Goal: Transaction & Acquisition: Download file/media

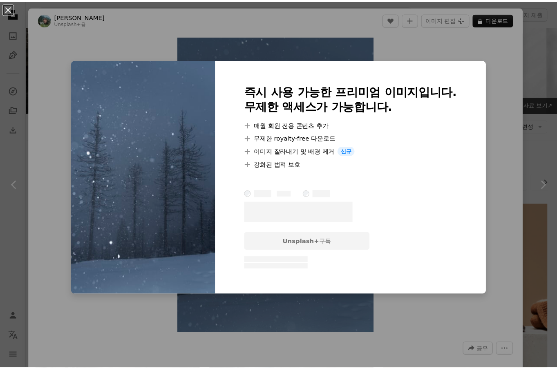
scroll to position [1797, 0]
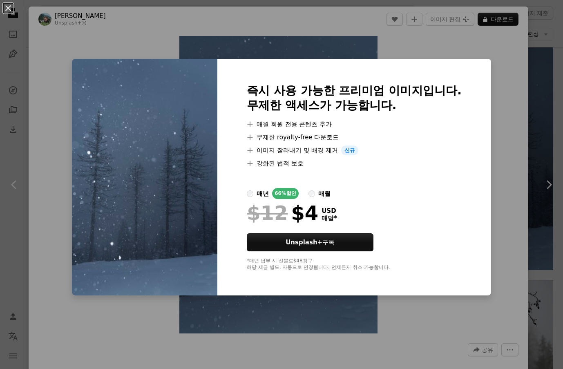
click at [501, 223] on div "An X shape 즉시 사용 가능한 프리미엄 이미지입니다. 무제한 액세스가 가능합니다. A plus sign 매월 회원 전용 콘텐츠 추가 A…" at bounding box center [281, 184] width 563 height 369
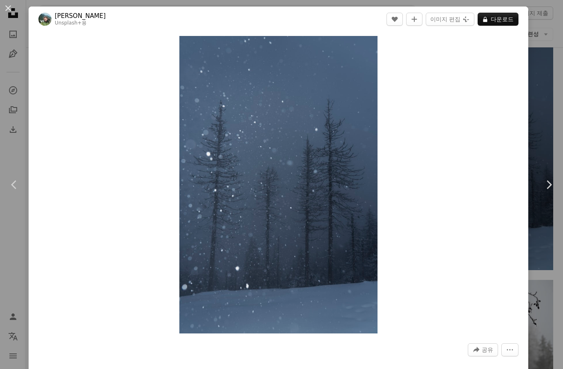
click at [527, 136] on div "An X shape Chevron left Chevron right [PERSON_NAME] Unsplash+ 용 A heart A plus …" at bounding box center [281, 184] width 563 height 369
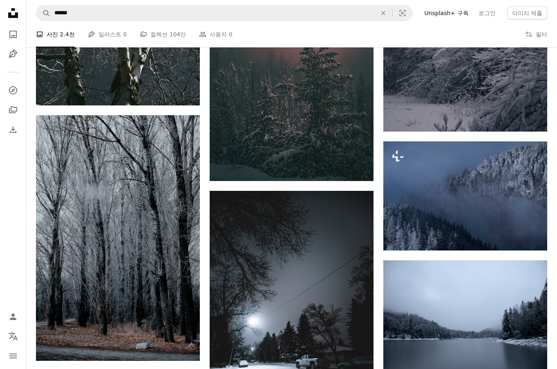
scroll to position [2409, 0]
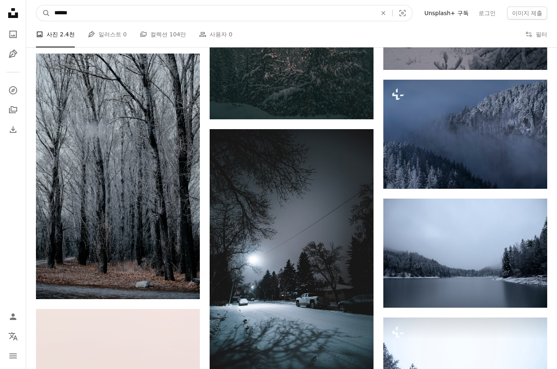
click at [97, 12] on input "******" at bounding box center [212, 13] width 324 height 16
type input "*"
type input "***"
click button "A magnifying glass" at bounding box center [43, 13] width 14 height 16
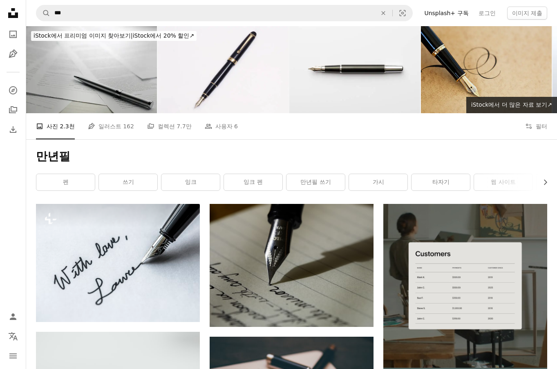
click at [467, 55] on img at bounding box center [486, 69] width 131 height 87
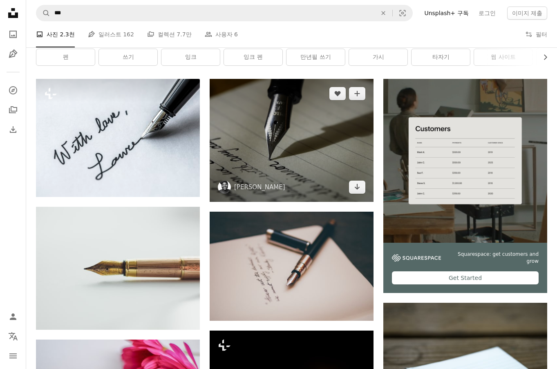
scroll to position [163, 0]
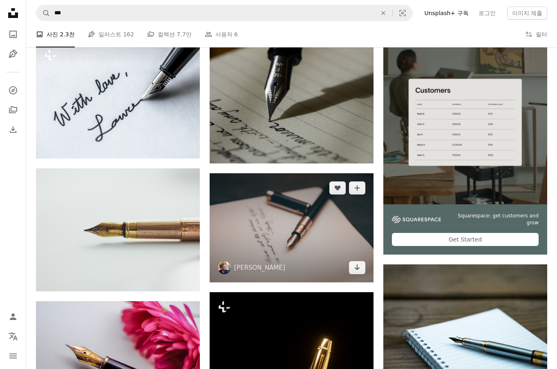
click at [312, 224] on img at bounding box center [291, 227] width 164 height 109
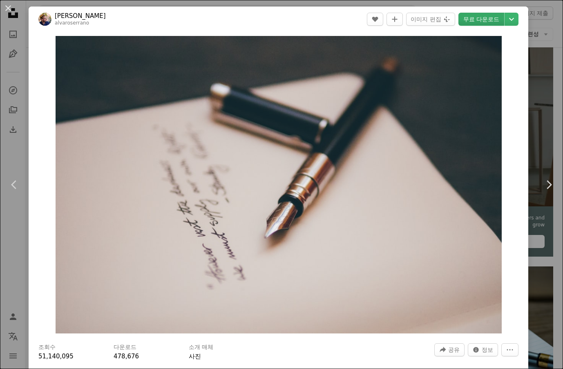
click at [482, 22] on link "무료 다운로드" at bounding box center [481, 19] width 46 height 13
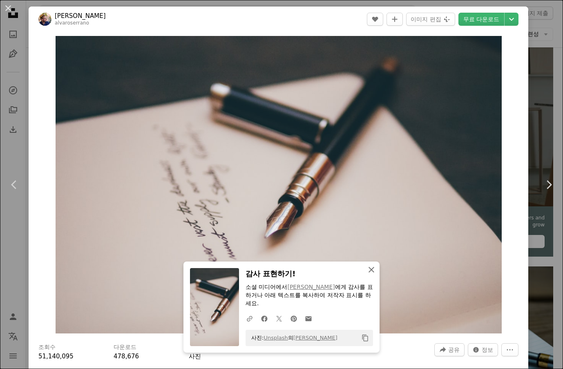
click at [370, 267] on icon "An X shape" at bounding box center [371, 270] width 10 height 10
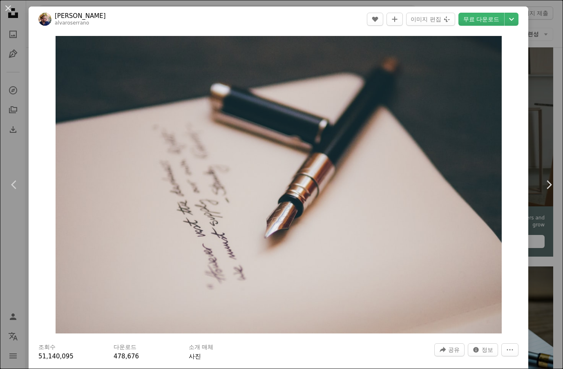
click at [10, 7] on button "An X shape" at bounding box center [8, 8] width 10 height 10
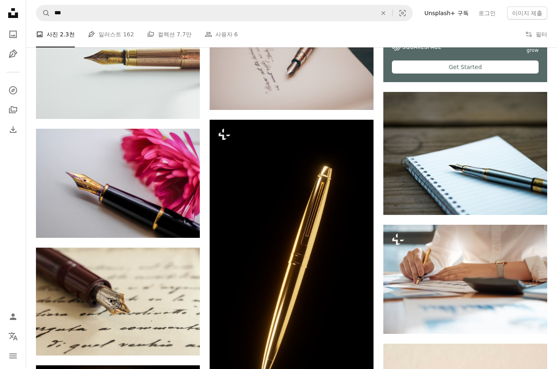
scroll to position [368, 0]
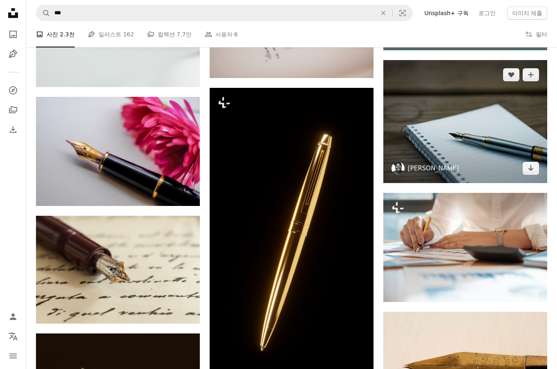
click at [415, 165] on link "[PERSON_NAME]" at bounding box center [433, 168] width 51 height 8
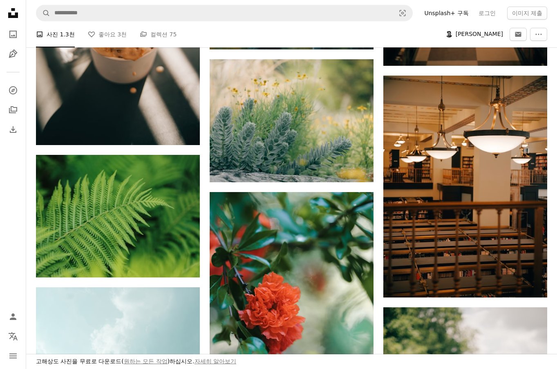
scroll to position [1021, 0]
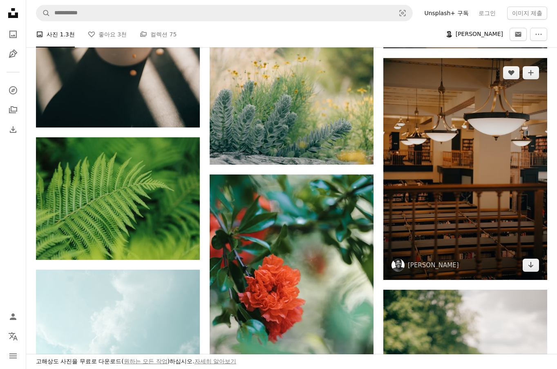
click at [474, 173] on img at bounding box center [465, 169] width 164 height 222
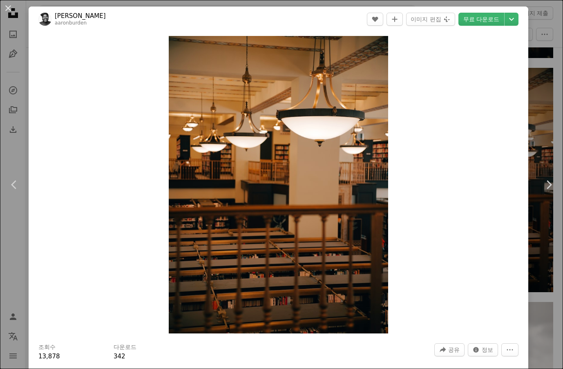
click at [526, 74] on div "An X shape Chevron left Chevron right [PERSON_NAME] aaronburden A heart A plus …" at bounding box center [281, 184] width 563 height 369
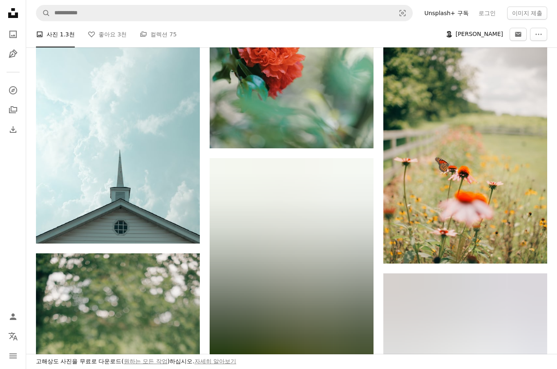
scroll to position [1266, 0]
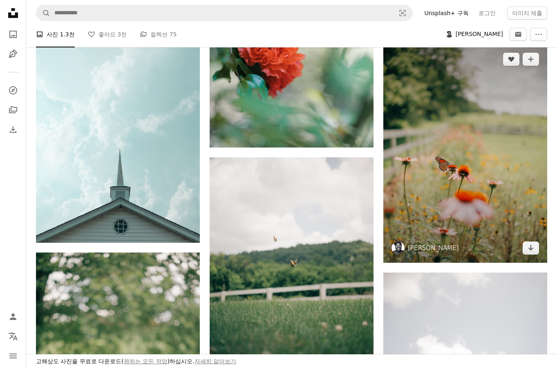
click at [461, 158] on img at bounding box center [465, 154] width 164 height 218
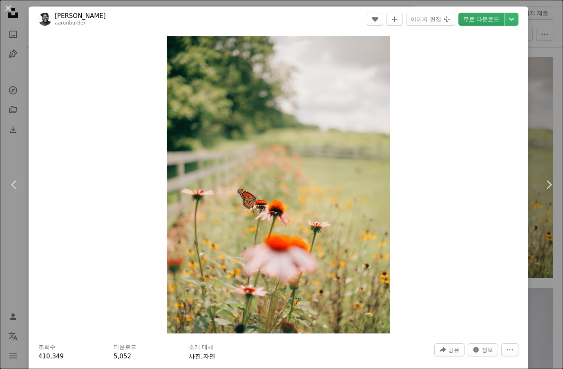
click at [470, 17] on link "무료 다운로드" at bounding box center [481, 19] width 46 height 13
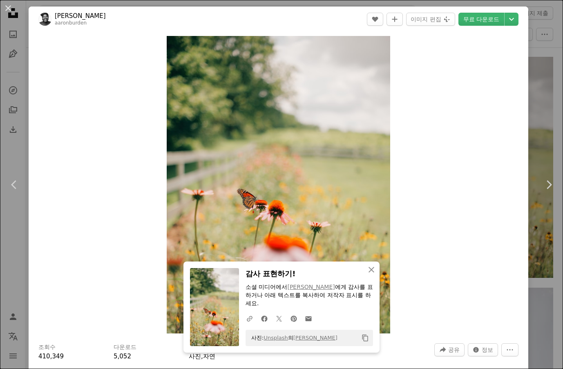
click at [527, 135] on div "An X shape Chevron left Chevron right [PERSON_NAME] aaronburden A heart A plus …" at bounding box center [281, 184] width 563 height 369
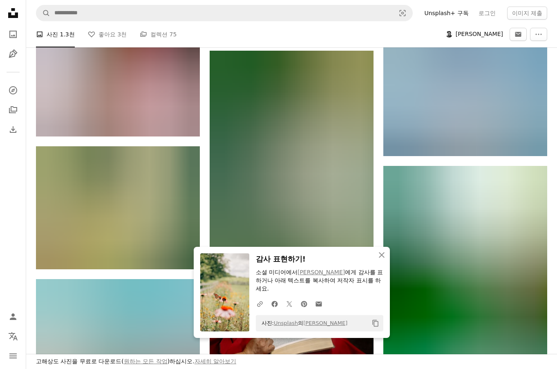
scroll to position [1797, 0]
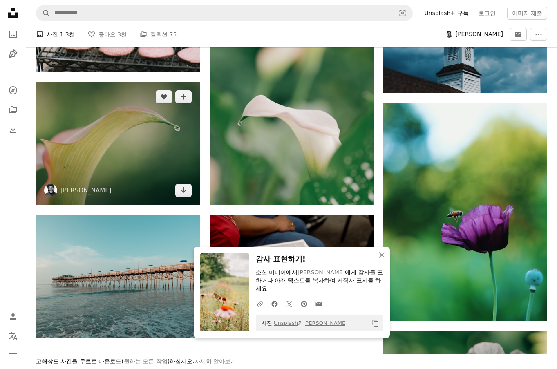
click at [157, 137] on img at bounding box center [118, 143] width 164 height 123
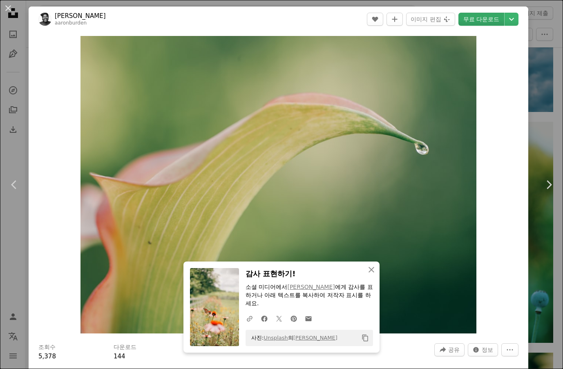
click at [479, 16] on link "무료 다운로드" at bounding box center [481, 19] width 46 height 13
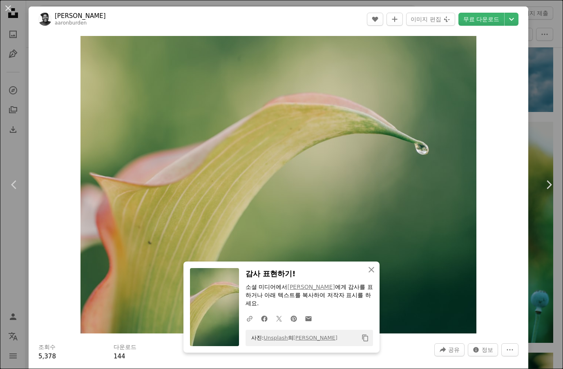
click at [540, 125] on div "An X shape Chevron left Chevron right [PERSON_NAME] aaronburden A heart A plus …" at bounding box center [281, 184] width 563 height 369
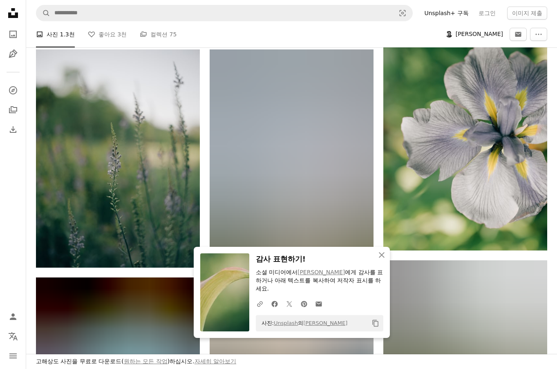
scroll to position [2123, 0]
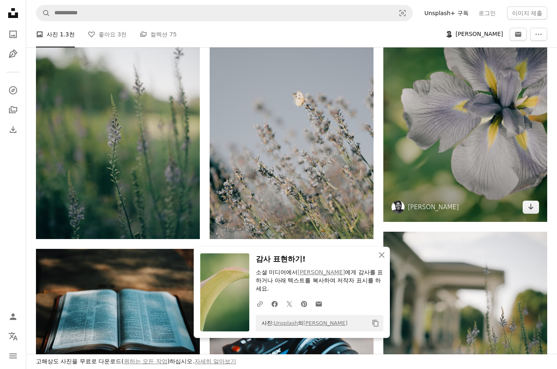
click at [459, 151] on img at bounding box center [465, 113] width 164 height 218
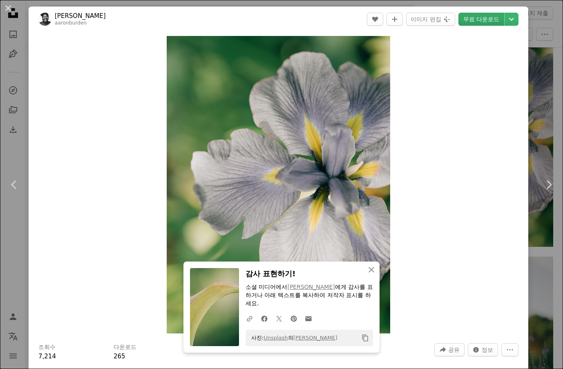
click at [489, 16] on link "무료 다운로드" at bounding box center [481, 19] width 46 height 13
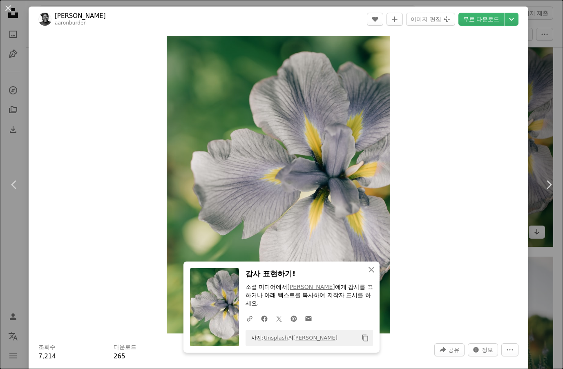
click at [539, 144] on div "An X shape Chevron left Chevron right [PERSON_NAME] aaronburden A heart A plus …" at bounding box center [281, 184] width 563 height 369
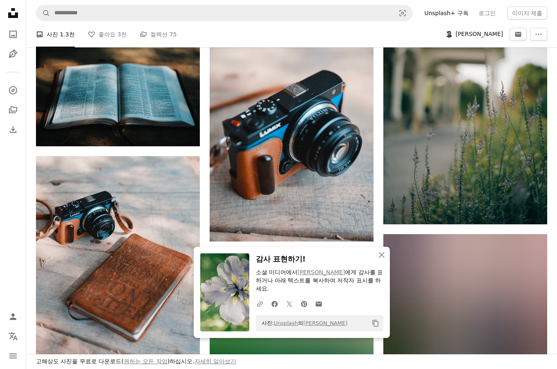
scroll to position [2368, 0]
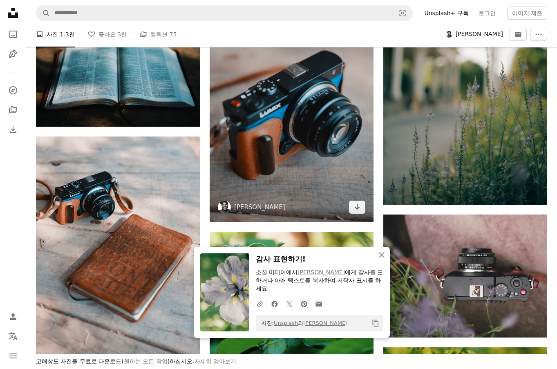
click at [307, 169] on img at bounding box center [291, 113] width 164 height 218
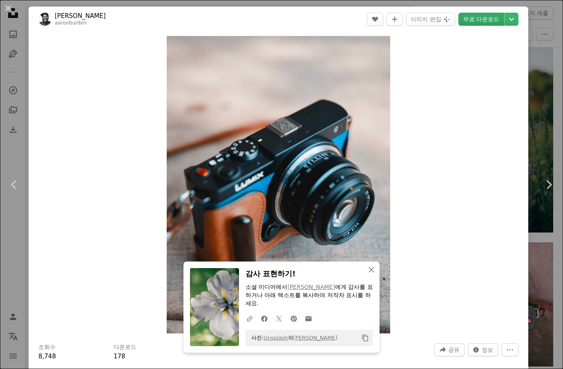
click at [479, 15] on link "무료 다운로드" at bounding box center [481, 19] width 46 height 13
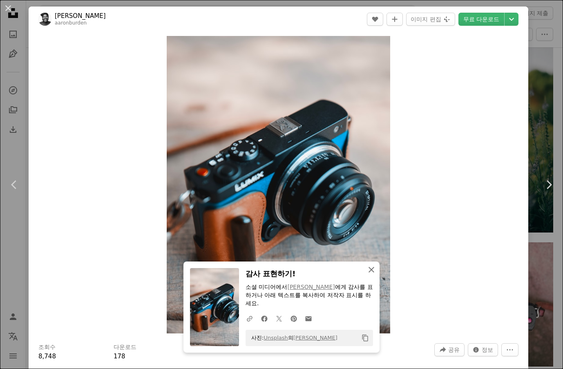
click at [370, 266] on icon "An X shape" at bounding box center [371, 270] width 10 height 10
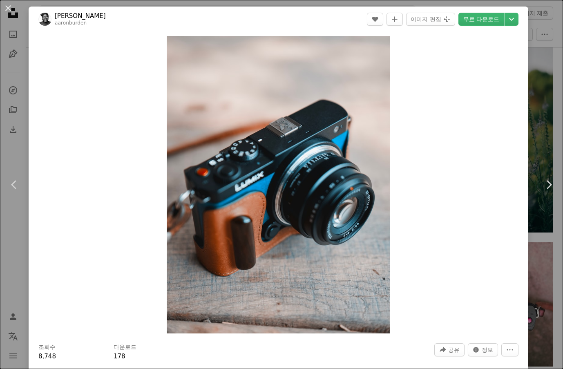
click at [536, 232] on div "An X shape Chevron left Chevron right [PERSON_NAME] aaronburden A heart A plus …" at bounding box center [281, 184] width 563 height 369
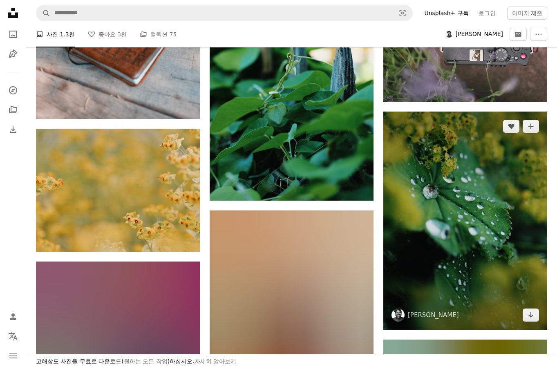
scroll to position [2654, 0]
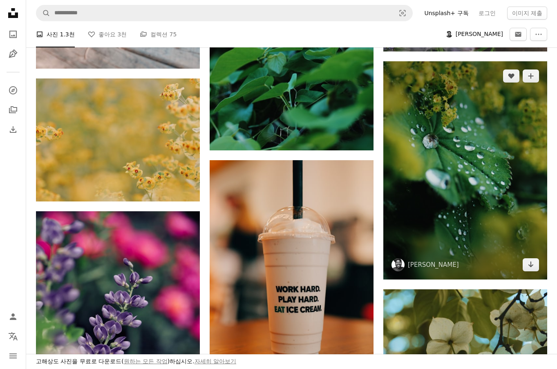
click at [461, 207] on img at bounding box center [465, 170] width 164 height 218
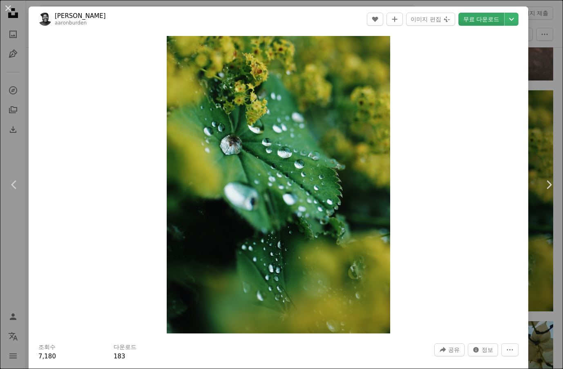
click at [488, 14] on link "무료 다운로드" at bounding box center [481, 19] width 46 height 13
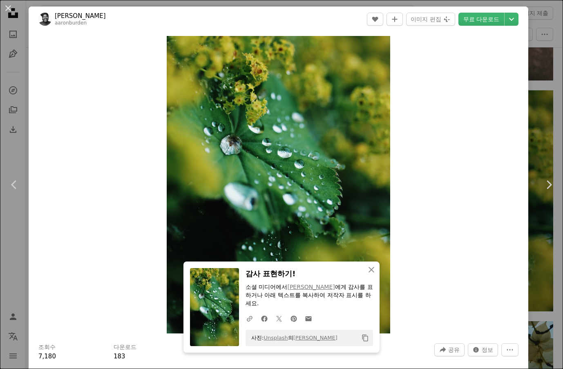
click at [528, 238] on div "An X shape Chevron left Chevron right [PERSON_NAME] aaronburden A heart A plus …" at bounding box center [281, 184] width 563 height 369
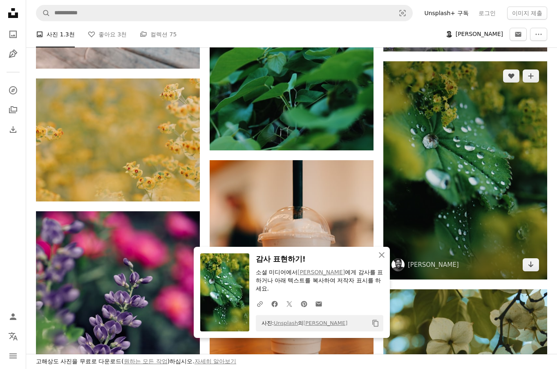
click at [528, 238] on img at bounding box center [465, 170] width 164 height 218
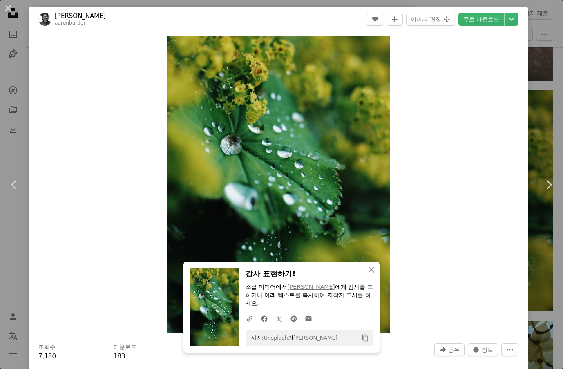
click at [8, 11] on button "An X shape" at bounding box center [8, 8] width 10 height 10
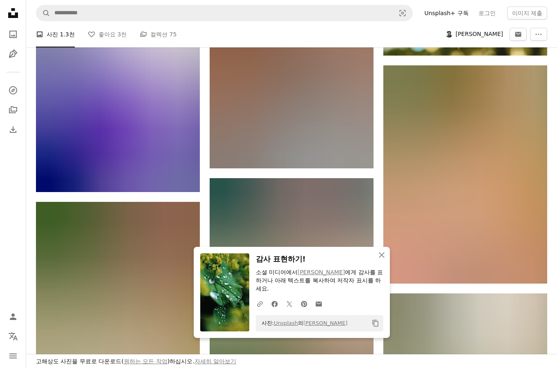
scroll to position [3103, 0]
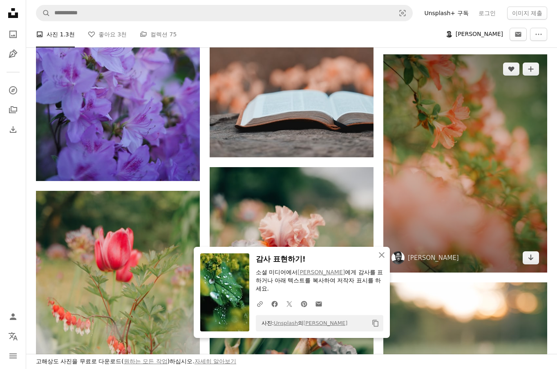
click at [476, 177] on img at bounding box center [465, 163] width 164 height 218
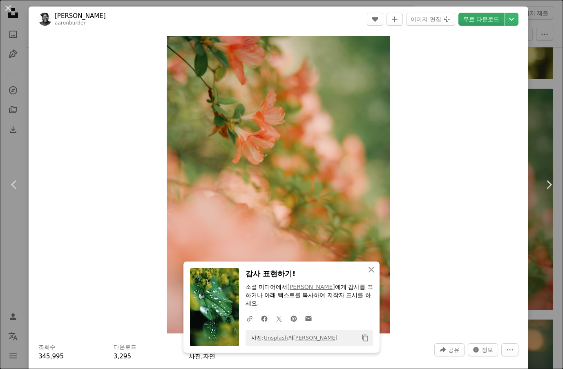
click at [486, 18] on link "무료 다운로드" at bounding box center [481, 19] width 46 height 13
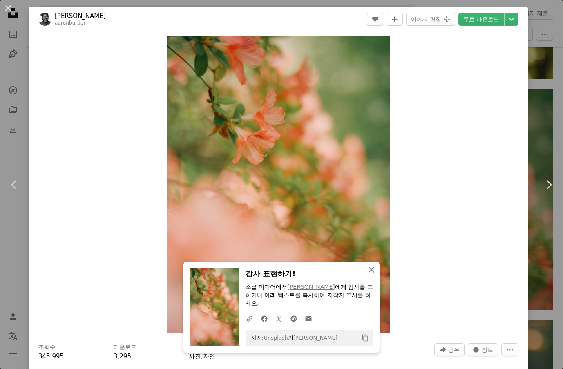
click at [366, 270] on icon "An X shape" at bounding box center [371, 270] width 10 height 10
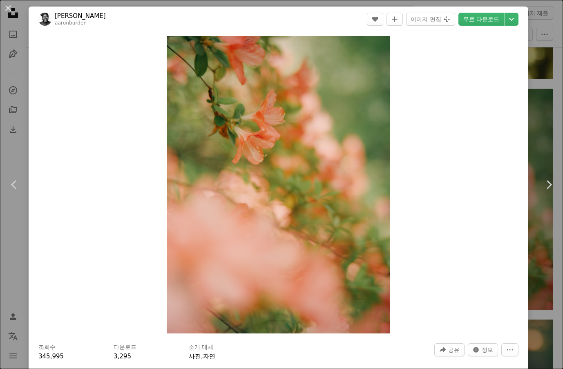
click at [537, 254] on div "An X shape Chevron left Chevron right [PERSON_NAME] aaronburden A heart A plus …" at bounding box center [281, 184] width 563 height 369
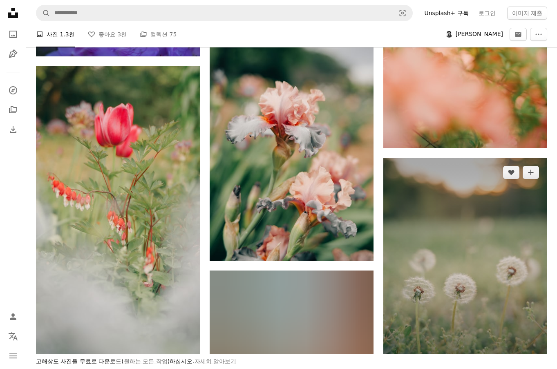
scroll to position [3185, 0]
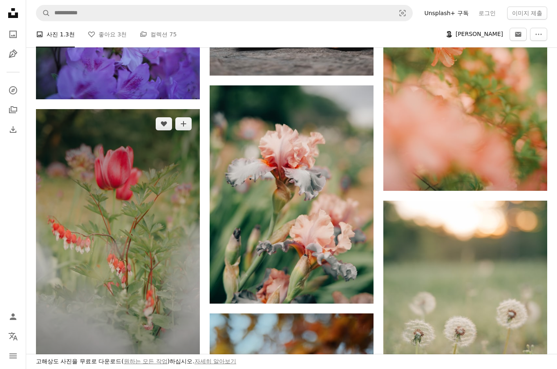
click at [143, 278] on img at bounding box center [118, 254] width 164 height 291
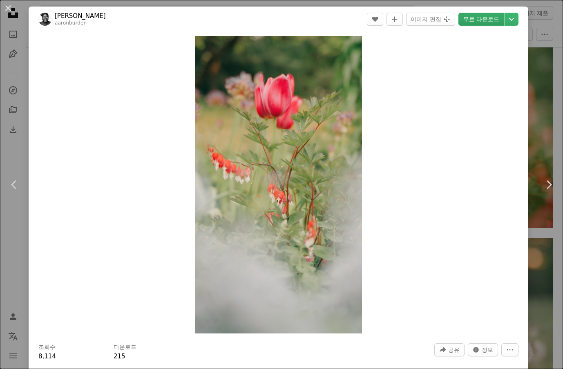
click at [481, 17] on link "무료 다운로드" at bounding box center [481, 19] width 46 height 13
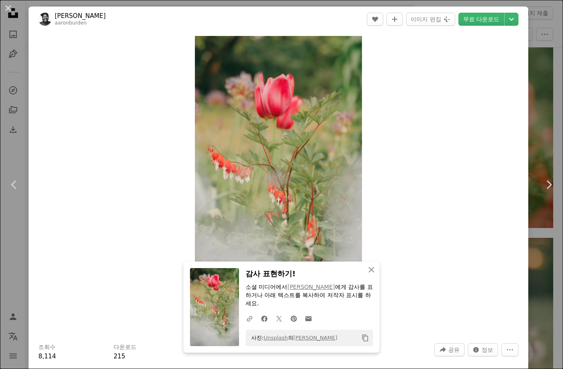
click at [540, 247] on div "An X shape Chevron left Chevron right [PERSON_NAME] aaronburden A heart A plus …" at bounding box center [281, 184] width 563 height 369
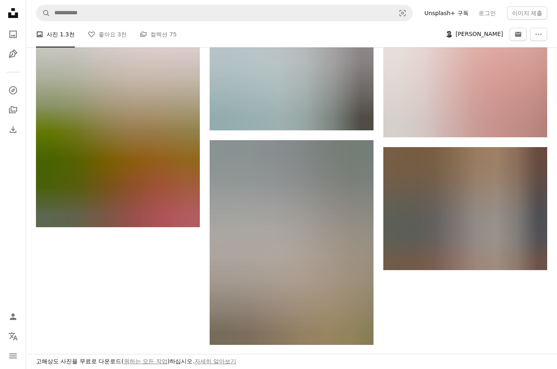
scroll to position [4043, 0]
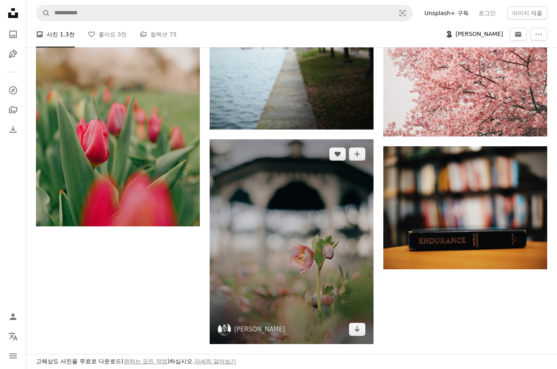
click at [368, 231] on img at bounding box center [291, 241] width 164 height 205
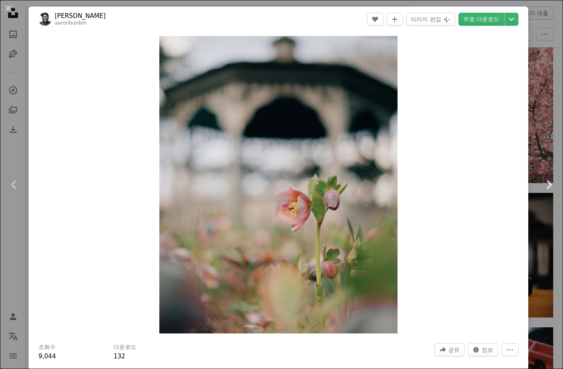
click at [534, 217] on link "Chevron right" at bounding box center [548, 184] width 29 height 78
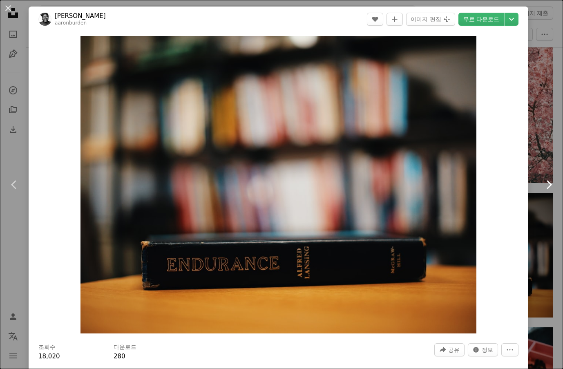
click at [534, 217] on link "Chevron right" at bounding box center [548, 184] width 29 height 78
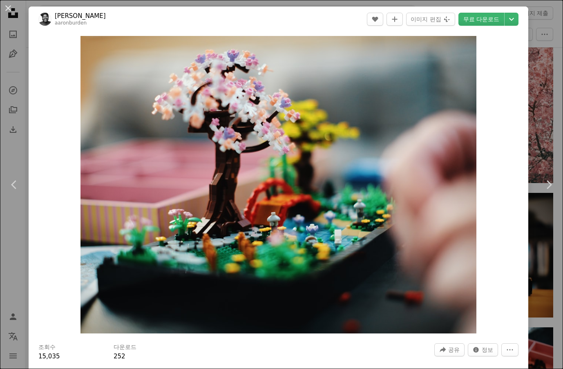
click at [5, 5] on button "An X shape" at bounding box center [8, 8] width 10 height 10
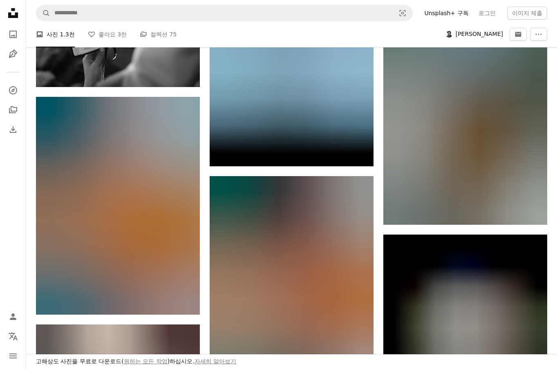
scroll to position [4492, 0]
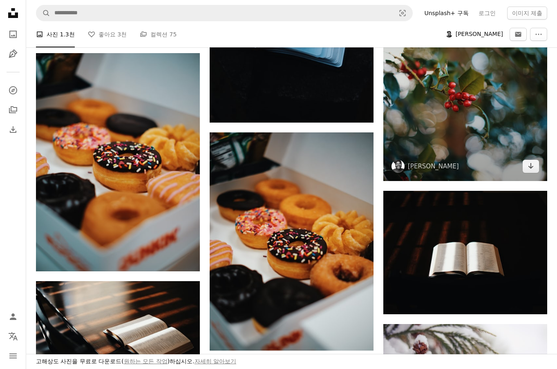
click at [456, 140] on img at bounding box center [465, 72] width 164 height 218
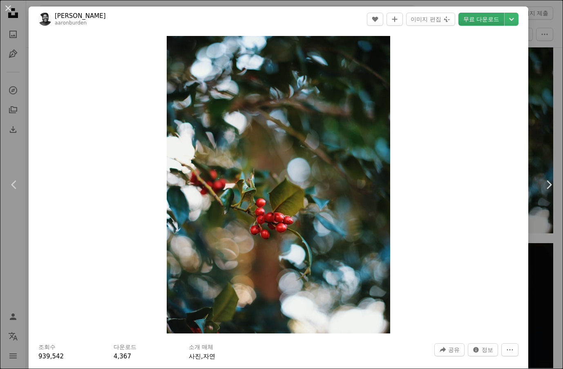
click at [479, 16] on link "무료 다운로드" at bounding box center [481, 19] width 46 height 13
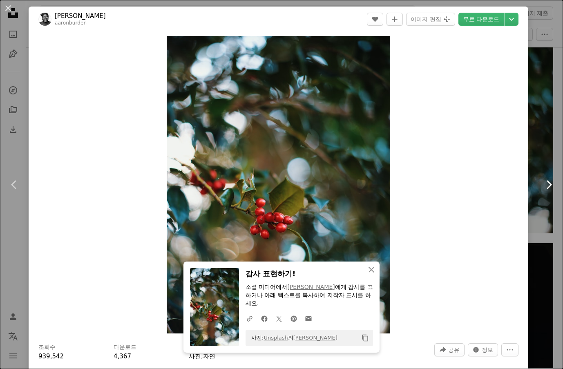
click at [534, 219] on link "Chevron right" at bounding box center [548, 184] width 29 height 78
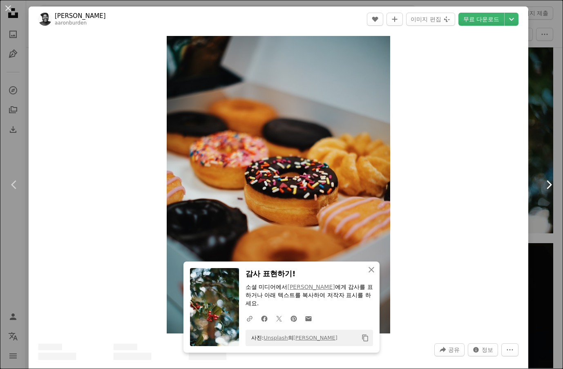
click at [534, 219] on link "Chevron right" at bounding box center [548, 184] width 29 height 78
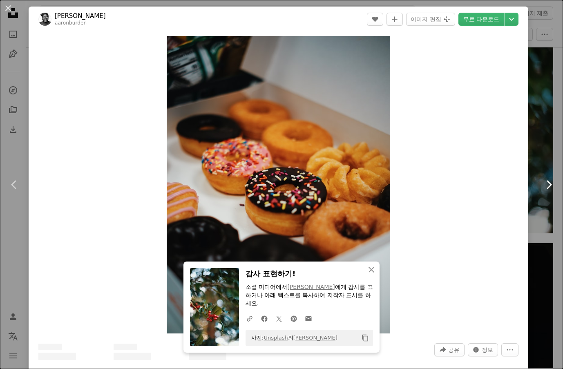
click at [534, 219] on link "Chevron right" at bounding box center [548, 184] width 29 height 78
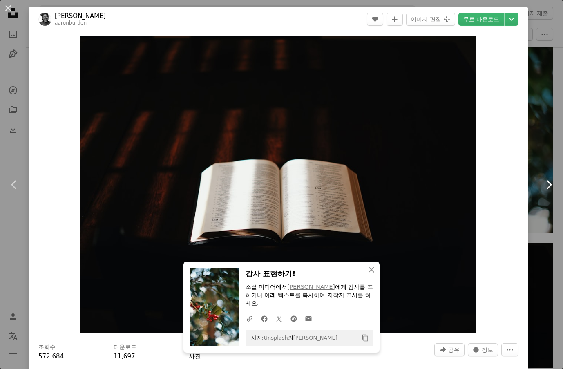
click at [543, 185] on icon "Chevron right" at bounding box center [548, 184] width 13 height 13
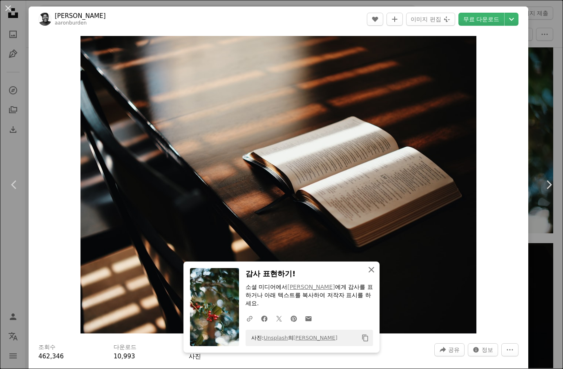
click at [363, 268] on button "An X shape 닫기" at bounding box center [371, 269] width 16 height 16
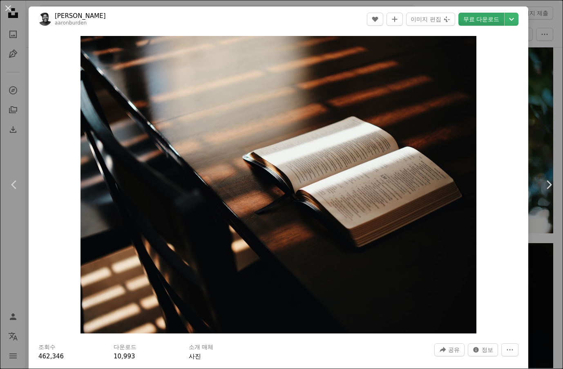
click at [479, 16] on link "무료 다운로드" at bounding box center [481, 19] width 46 height 13
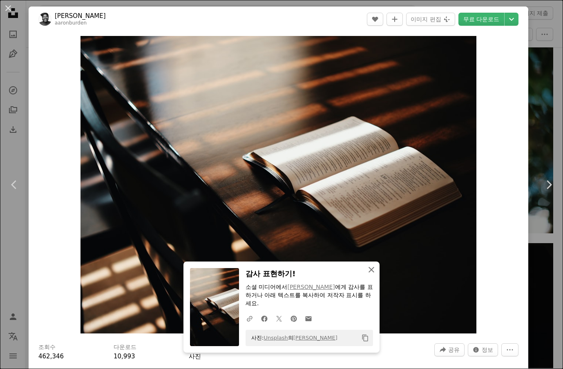
click at [368, 269] on icon "button" at bounding box center [371, 270] width 6 height 6
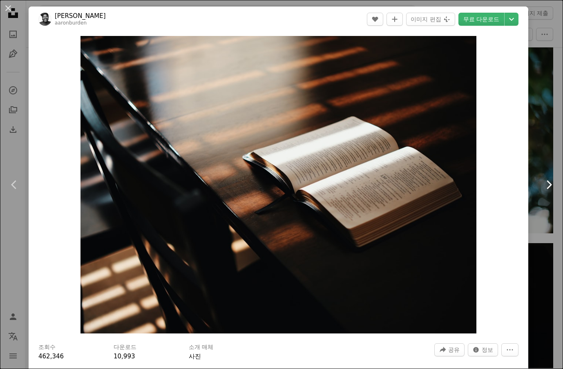
click at [544, 183] on icon "Chevron right" at bounding box center [548, 184] width 13 height 13
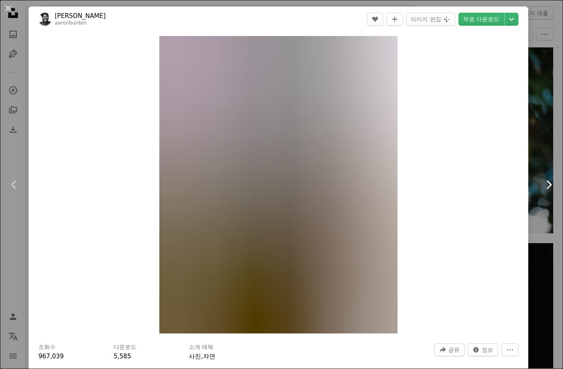
click at [544, 183] on icon "Chevron right" at bounding box center [548, 184] width 13 height 13
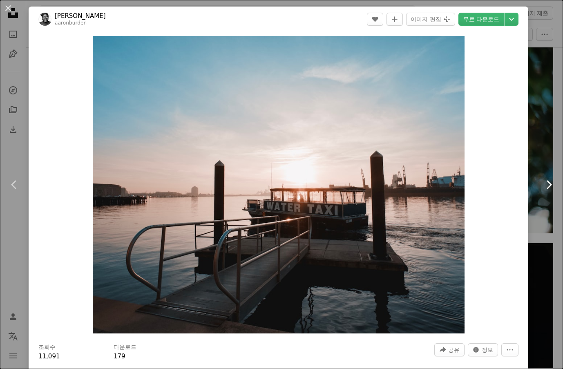
click at [544, 183] on icon "Chevron right" at bounding box center [548, 184] width 13 height 13
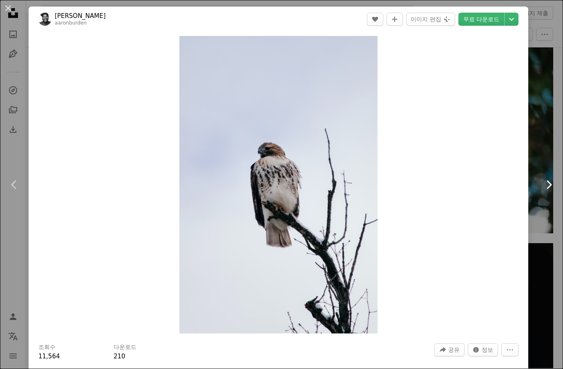
click at [544, 183] on icon "Chevron right" at bounding box center [548, 184] width 13 height 13
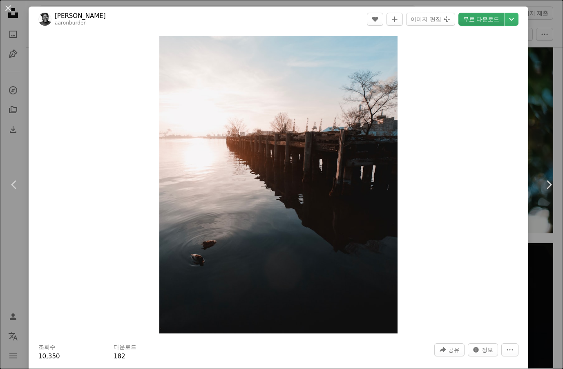
click at [482, 20] on link "무료 다운로드" at bounding box center [481, 19] width 46 height 13
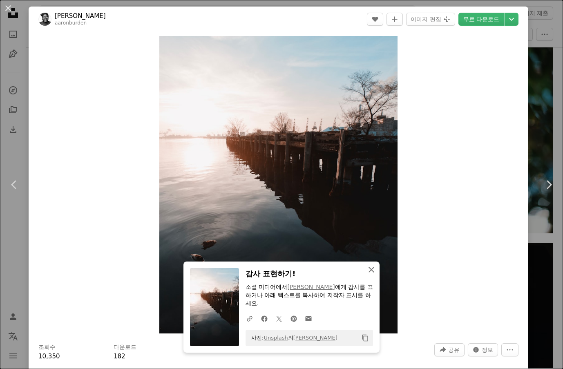
click at [366, 269] on icon "An X shape" at bounding box center [371, 270] width 10 height 10
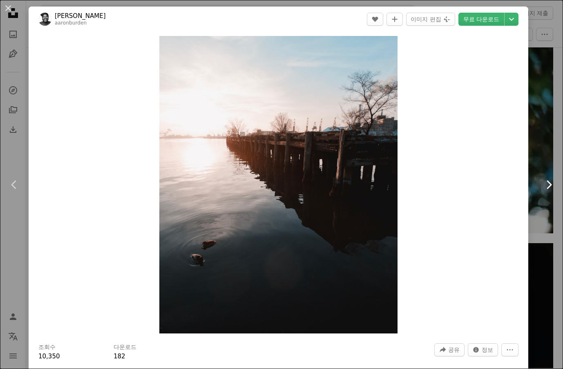
click at [546, 182] on icon at bounding box center [548, 184] width 5 height 9
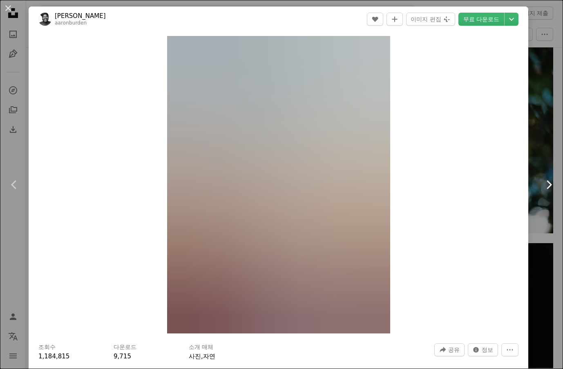
click at [546, 182] on icon at bounding box center [548, 184] width 5 height 9
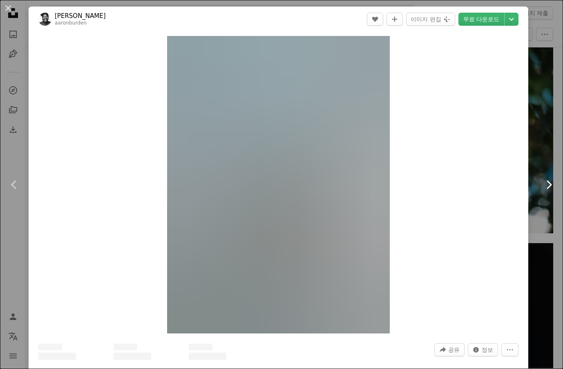
click at [546, 182] on icon at bounding box center [548, 184] width 5 height 9
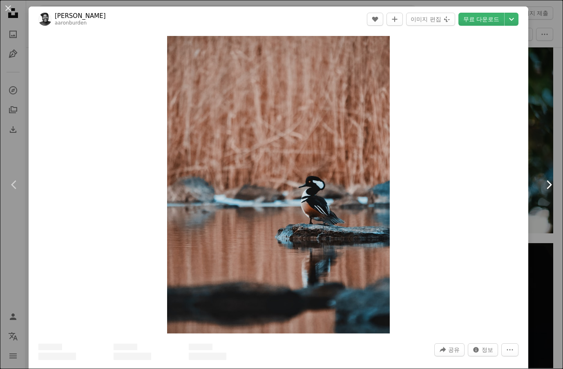
click at [546, 182] on icon at bounding box center [548, 184] width 5 height 9
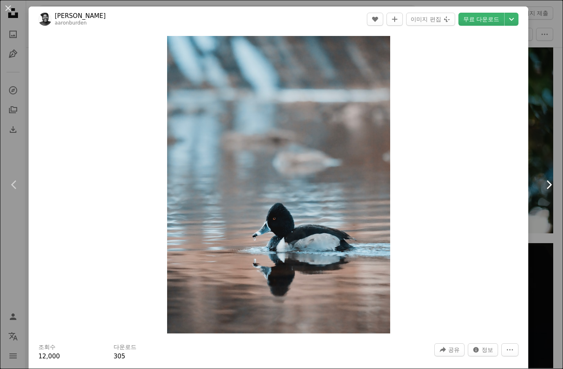
click at [546, 182] on icon at bounding box center [548, 184] width 5 height 9
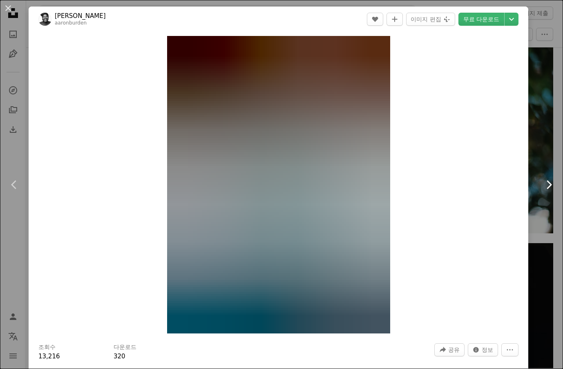
click at [546, 182] on icon at bounding box center [548, 184] width 5 height 9
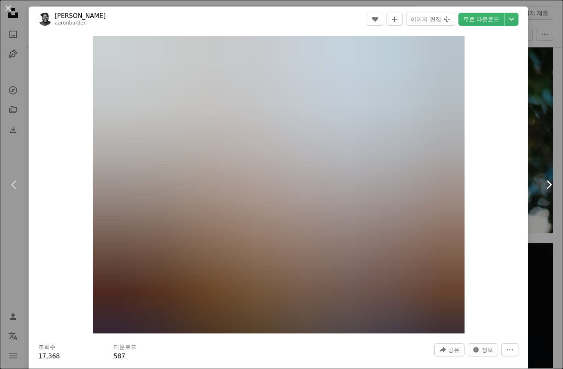
click at [546, 182] on icon at bounding box center [548, 184] width 5 height 9
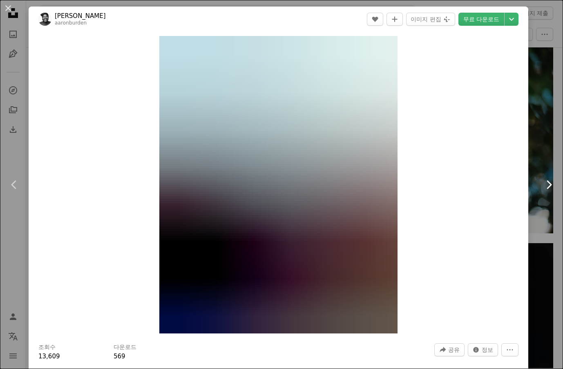
click at [546, 182] on icon at bounding box center [548, 184] width 5 height 9
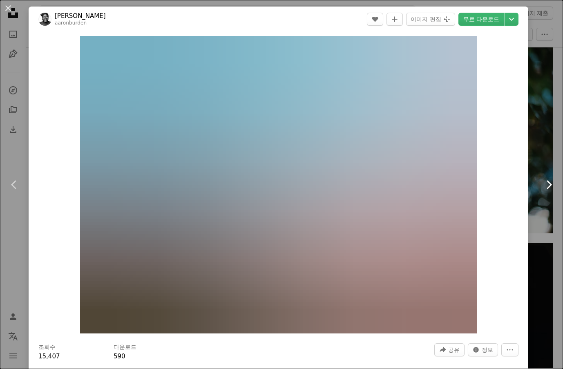
click at [546, 182] on icon at bounding box center [548, 184] width 5 height 9
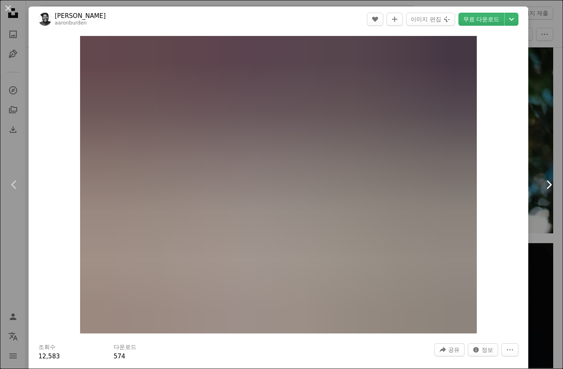
click at [546, 182] on icon at bounding box center [548, 184] width 5 height 9
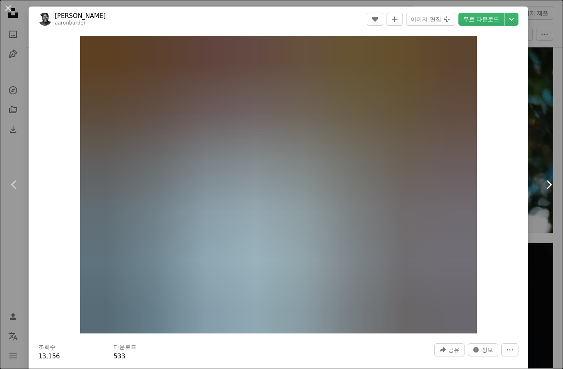
click at [546, 182] on icon at bounding box center [548, 184] width 5 height 9
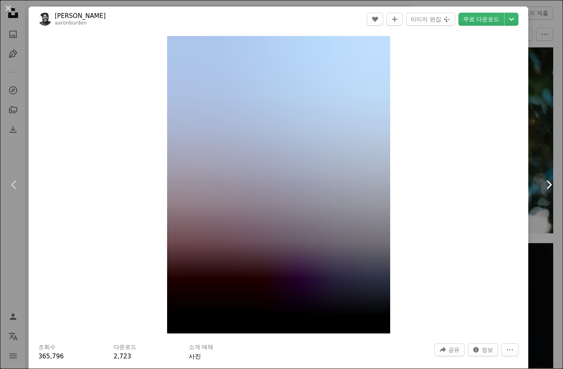
click at [546, 182] on icon at bounding box center [548, 184] width 5 height 9
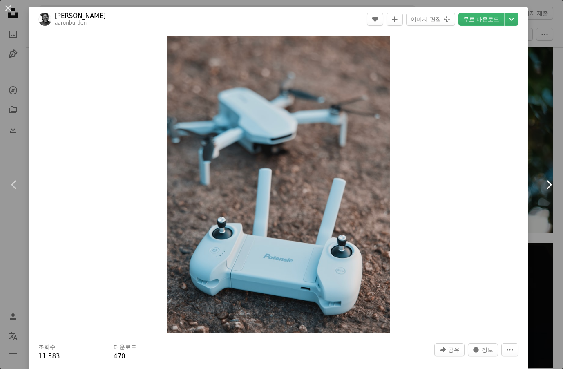
click at [546, 182] on icon at bounding box center [548, 184] width 5 height 9
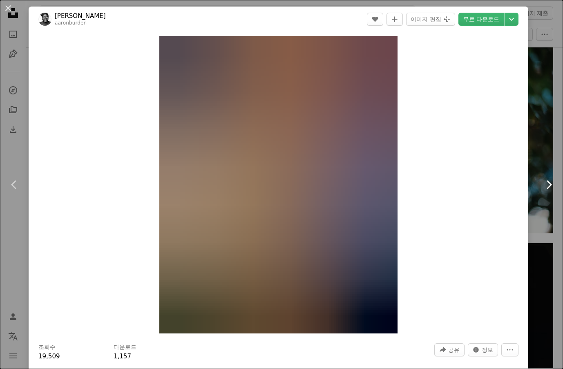
click at [546, 182] on icon at bounding box center [548, 184] width 5 height 9
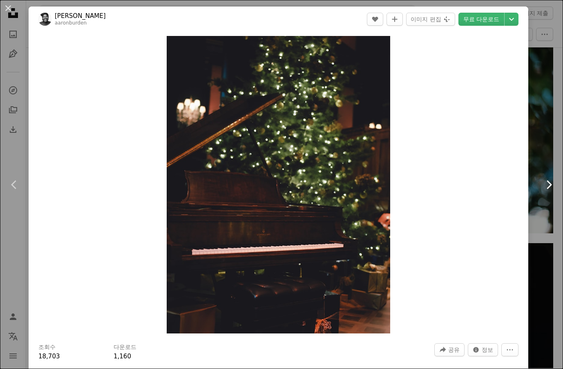
click at [546, 182] on icon at bounding box center [548, 184] width 5 height 9
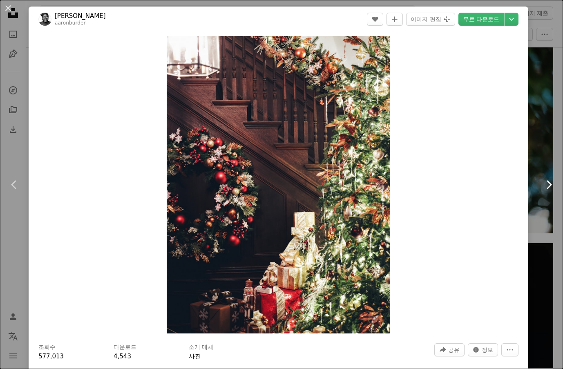
click at [546, 182] on icon at bounding box center [548, 184] width 5 height 9
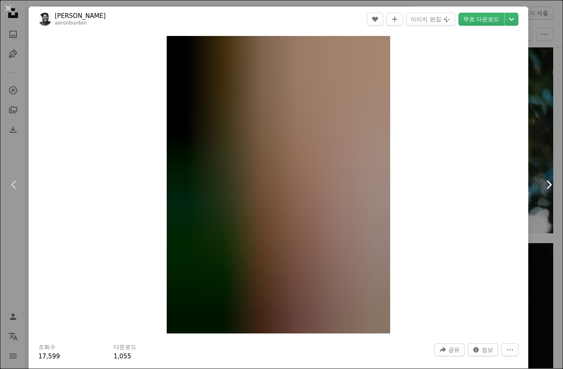
click at [546, 182] on icon at bounding box center [548, 184] width 5 height 9
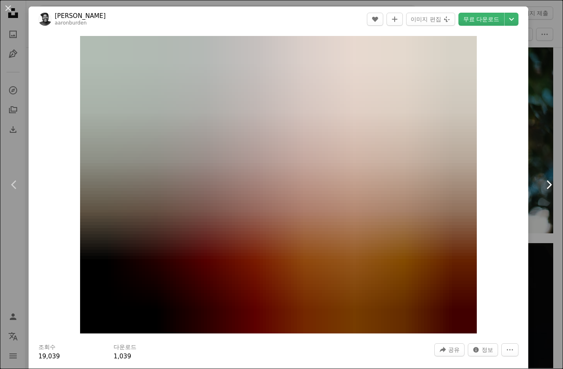
click at [546, 182] on icon at bounding box center [548, 184] width 5 height 9
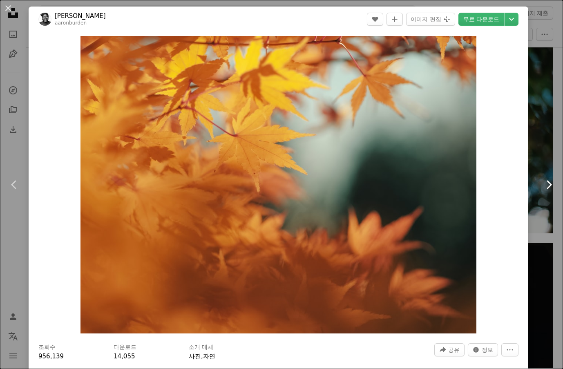
click at [546, 182] on icon at bounding box center [548, 184] width 5 height 9
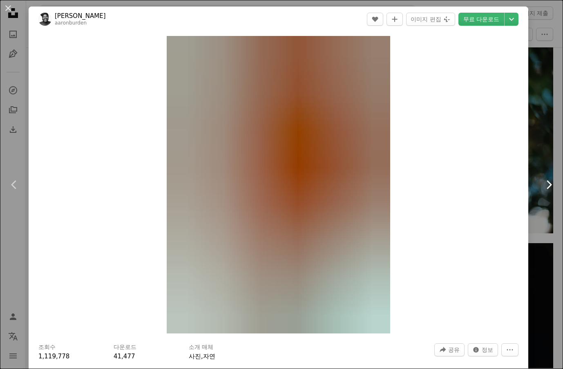
click at [546, 182] on icon at bounding box center [548, 184] width 5 height 9
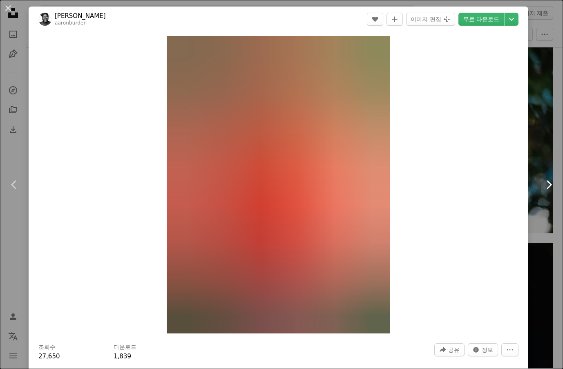
click at [546, 182] on icon at bounding box center [548, 184] width 5 height 9
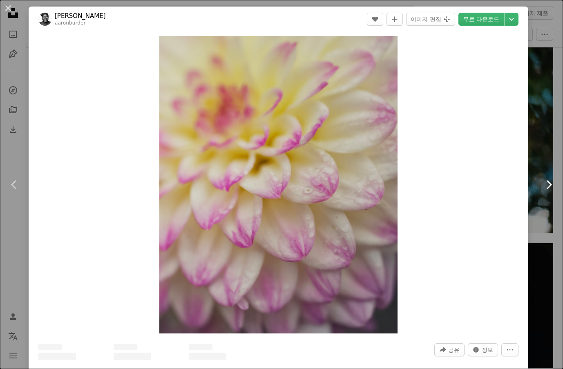
click at [546, 182] on icon at bounding box center [548, 184] width 5 height 9
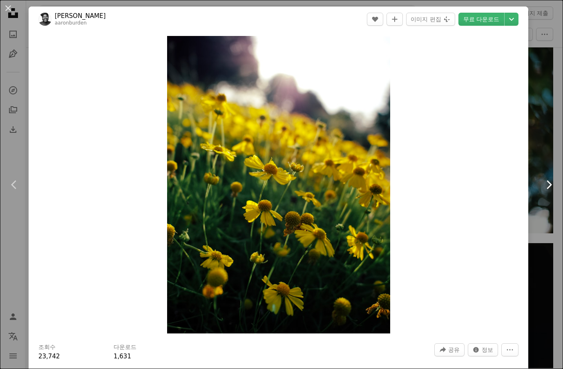
click at [546, 182] on icon at bounding box center [548, 184] width 5 height 9
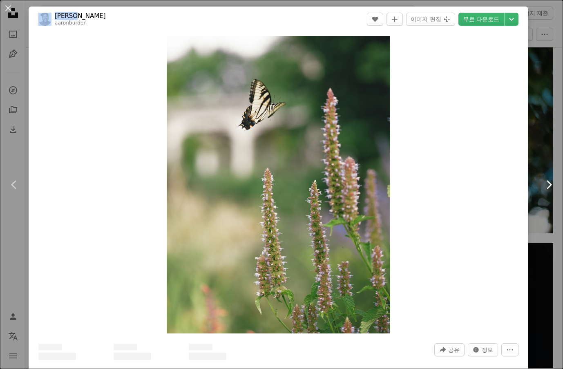
click at [546, 182] on icon at bounding box center [548, 184] width 5 height 9
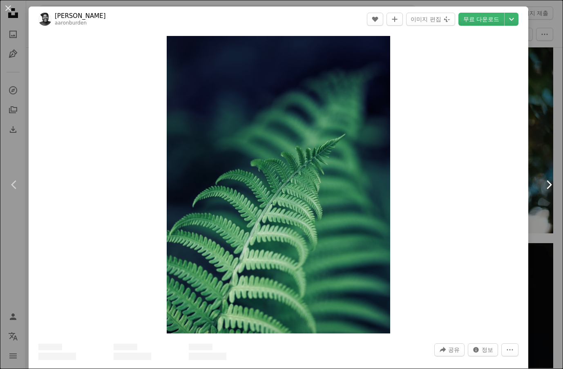
click at [546, 182] on icon at bounding box center [548, 184] width 5 height 9
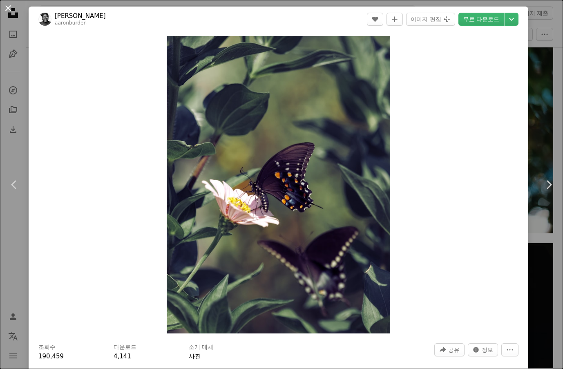
click at [8, 11] on button "An X shape" at bounding box center [8, 8] width 10 height 10
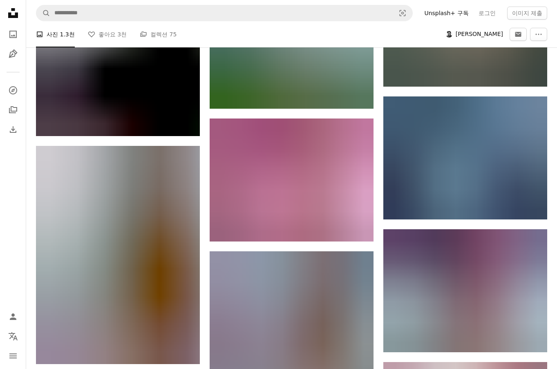
scroll to position [6901, 0]
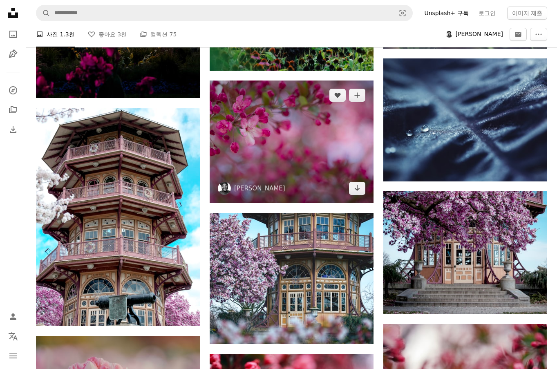
click at [272, 175] on img at bounding box center [291, 141] width 164 height 123
click at [314, 144] on img at bounding box center [291, 141] width 164 height 123
click at [300, 149] on img at bounding box center [291, 141] width 164 height 123
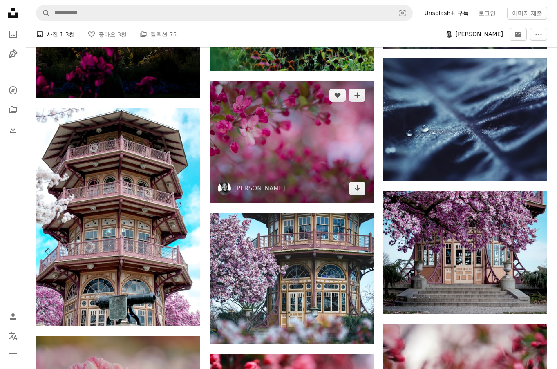
click at [295, 154] on img at bounding box center [291, 141] width 164 height 123
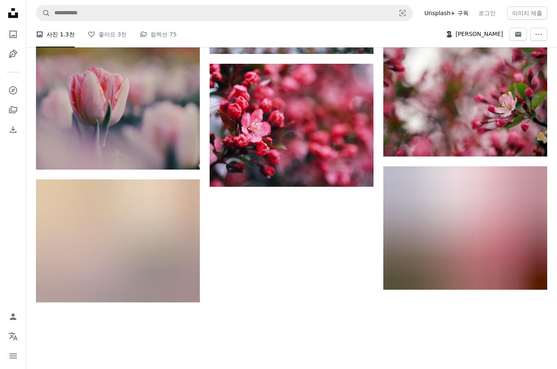
scroll to position [7228, 0]
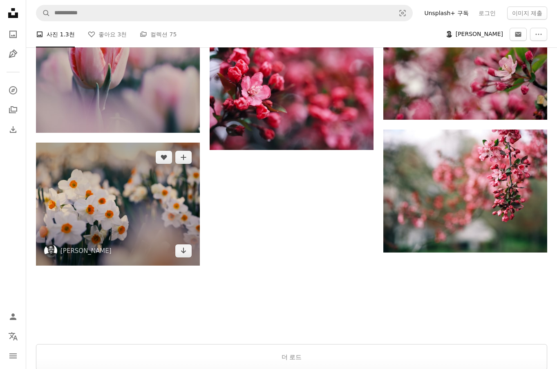
click at [105, 224] on img at bounding box center [118, 204] width 164 height 123
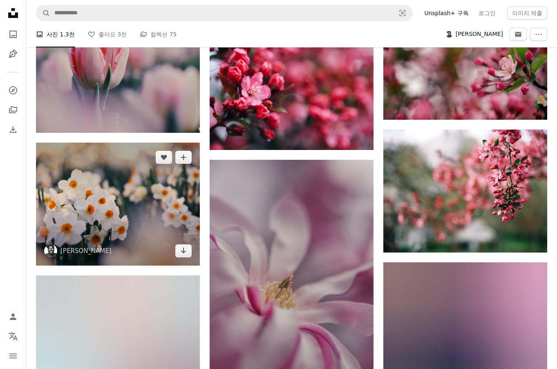
click at [108, 219] on img at bounding box center [118, 204] width 164 height 123
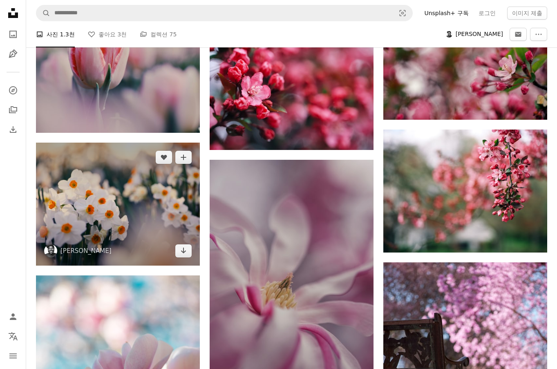
click at [115, 211] on img at bounding box center [118, 204] width 164 height 123
click at [115, 210] on img at bounding box center [118, 204] width 164 height 123
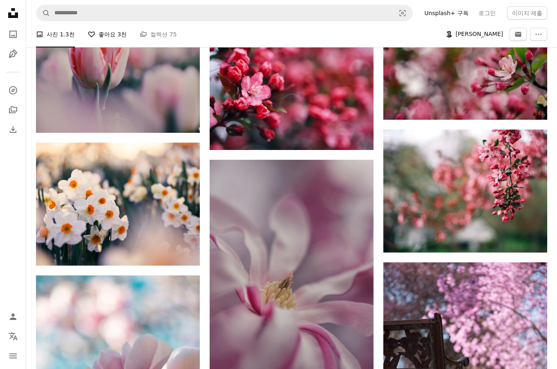
click at [91, 33] on icon "A heart" at bounding box center [91, 34] width 7 height 7
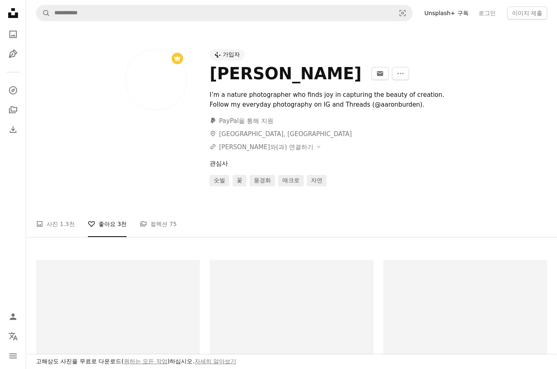
click at [88, 226] on li "A heart 좋아요 3천" at bounding box center [107, 224] width 39 height 26
click at [88, 225] on li "A heart 좋아요 3천" at bounding box center [107, 224] width 39 height 26
click at [89, 225] on li "A heart 좋아요 3천" at bounding box center [107, 224] width 39 height 26
click at [15, 13] on icon at bounding box center [13, 13] width 10 height 10
